Goal: Information Seeking & Learning: Learn about a topic

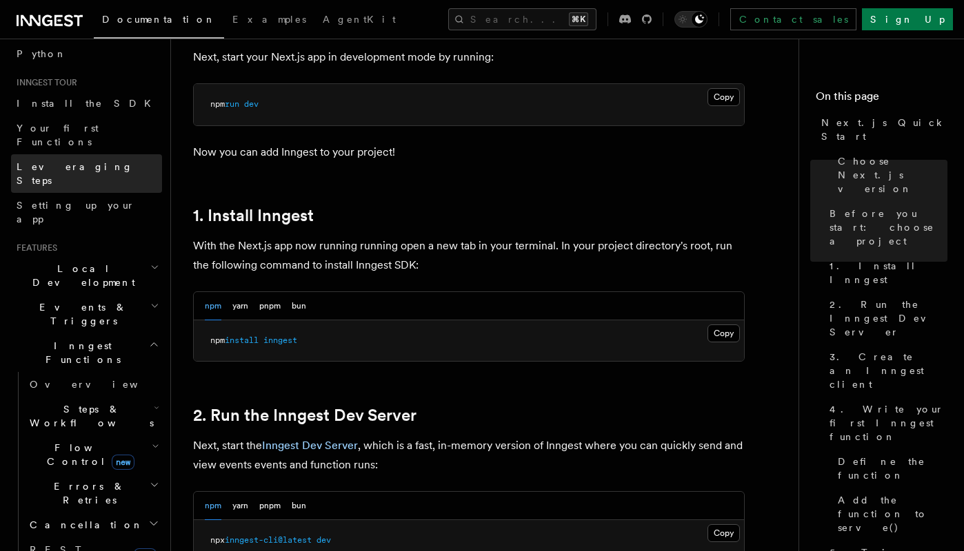
scroll to position [112, 0]
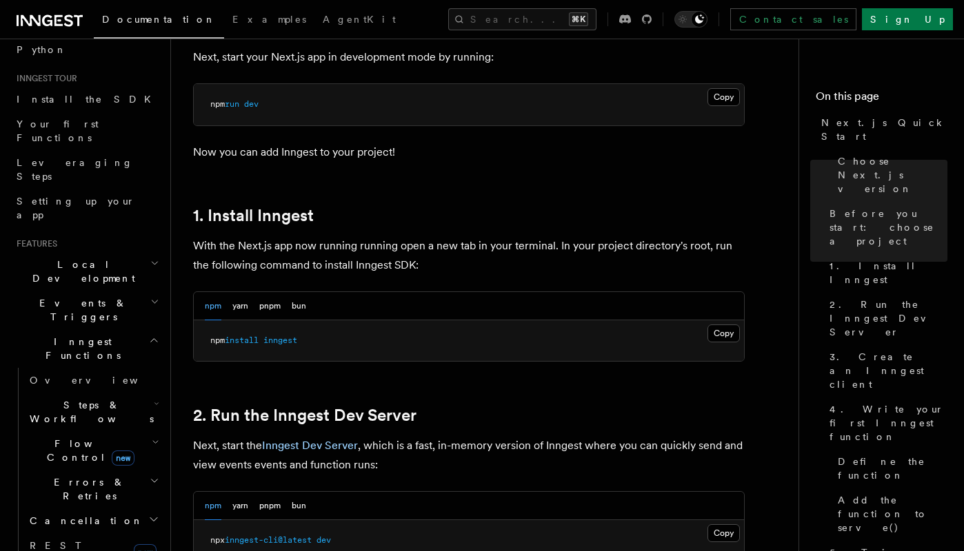
click at [117, 393] on h2 "Steps & Workflows" at bounding box center [93, 412] width 138 height 39
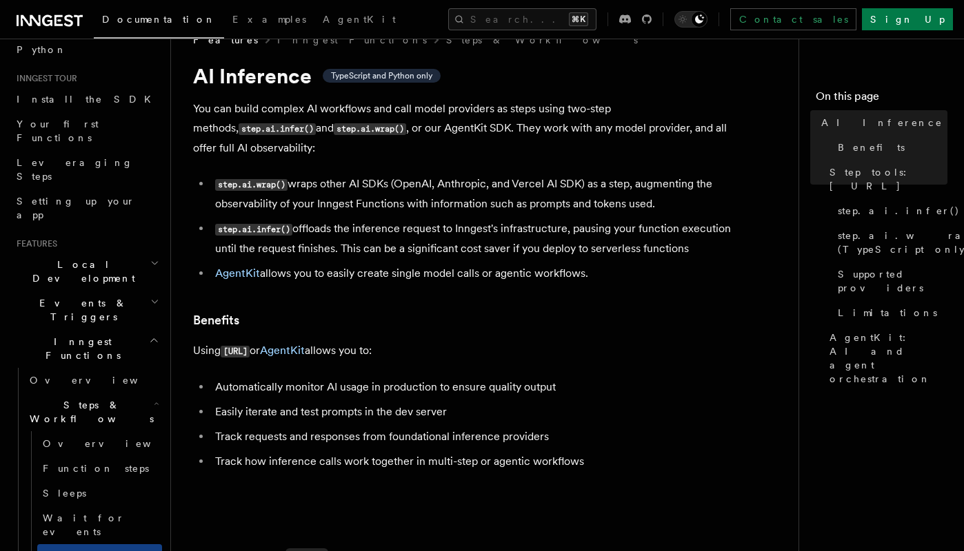
scroll to position [37, 0]
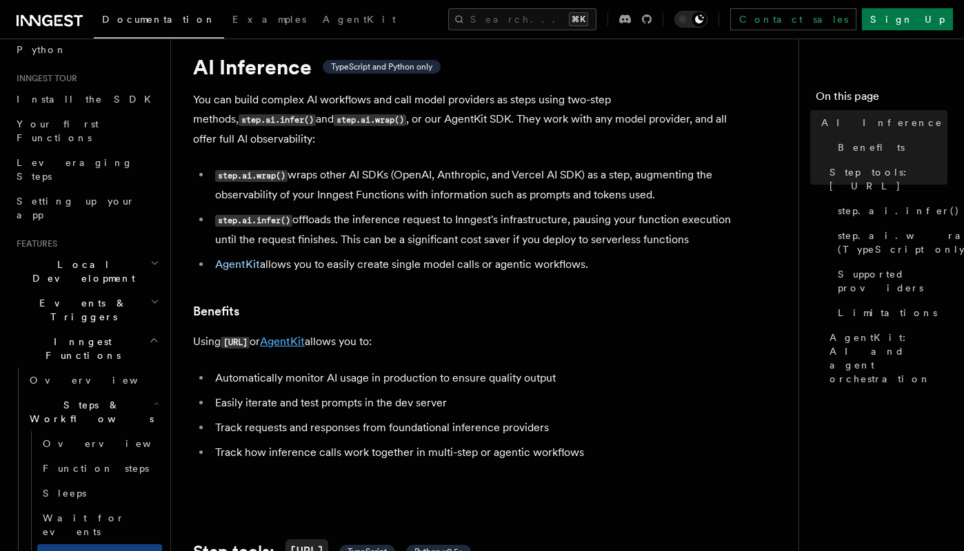
click at [302, 335] on link "AgentKit" at bounding box center [282, 341] width 45 height 13
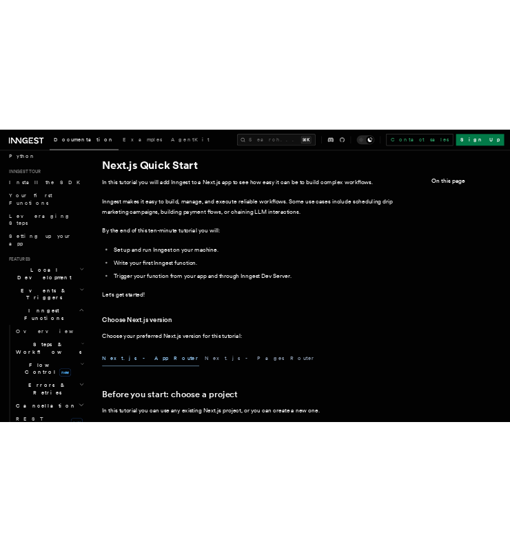
scroll to position [617, 0]
